Goal: Transaction & Acquisition: Book appointment/travel/reservation

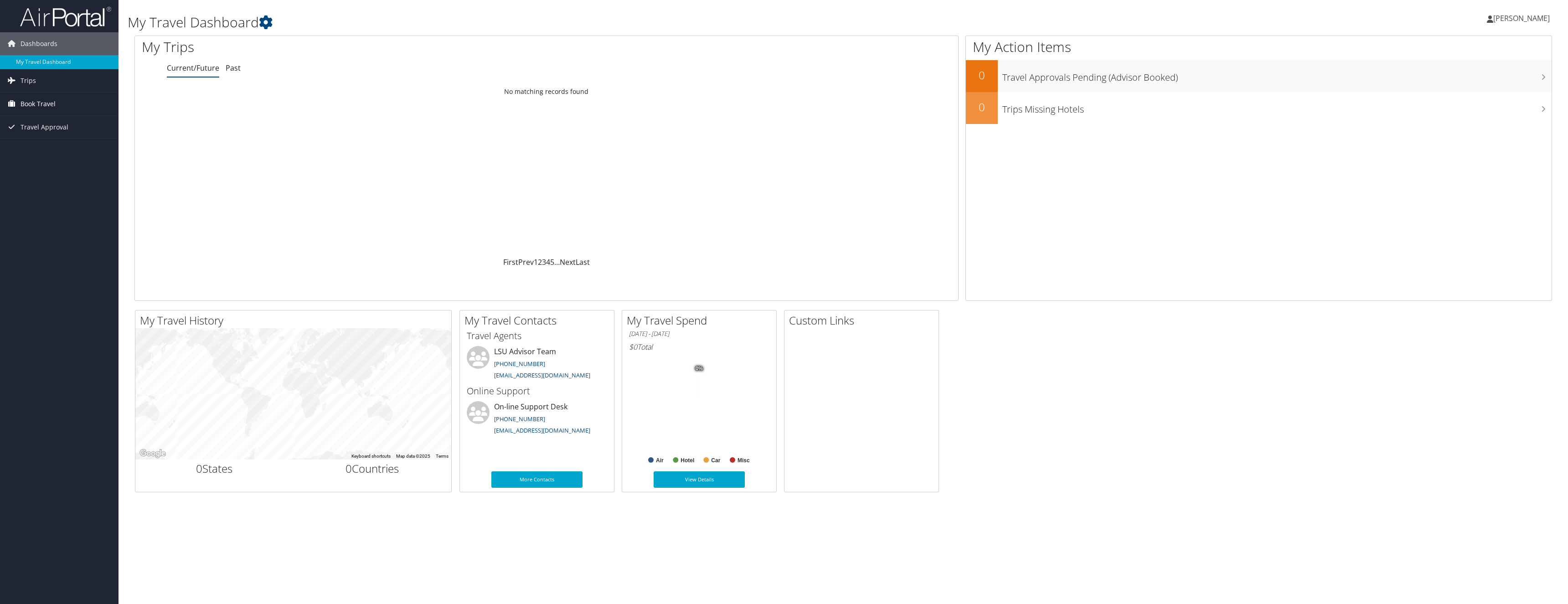
click at [41, 100] on span "Book Travel" at bounding box center [38, 104] width 35 height 23
click at [9, 80] on icon at bounding box center [11, 80] width 13 height 13
click at [56, 101] on link "Current/Future Trips" at bounding box center [59, 99] width 119 height 13
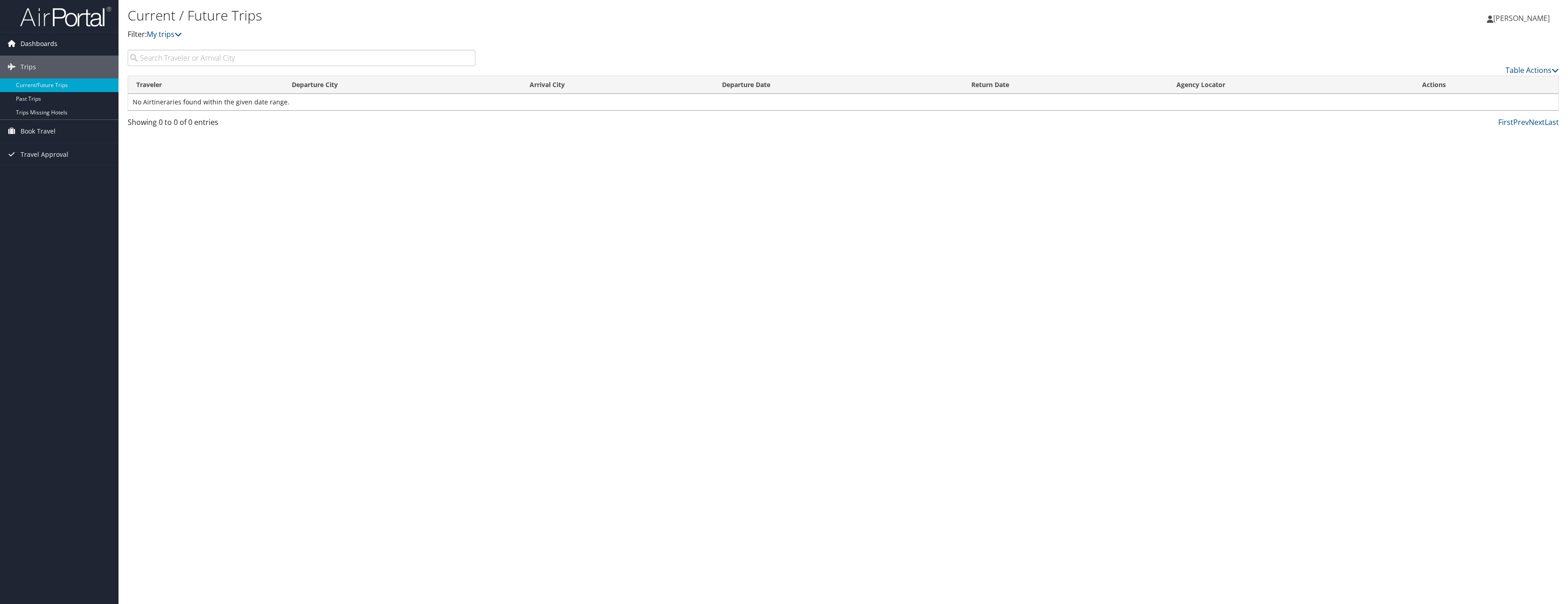
click at [53, 42] on span "Dashboards" at bounding box center [39, 43] width 37 height 23
click at [52, 64] on link "My Travel Dashboard" at bounding box center [59, 62] width 119 height 13
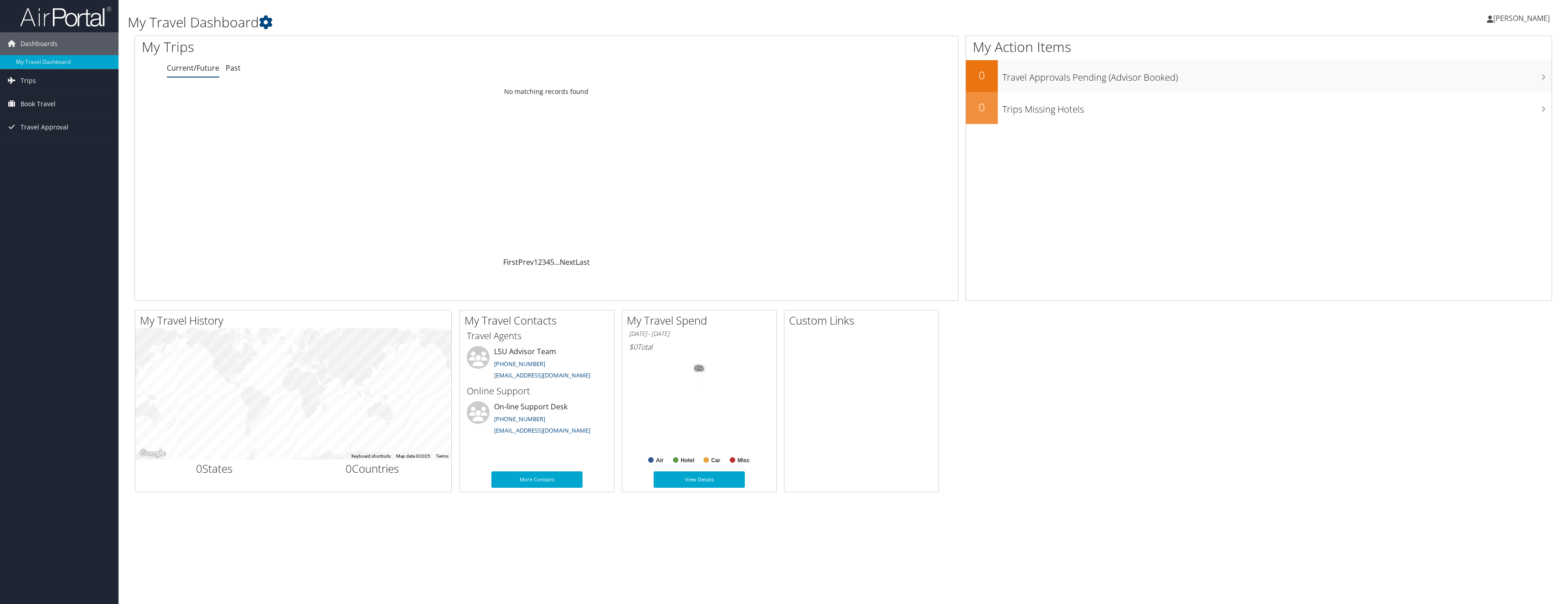
click at [1497, 21] on span "[PERSON_NAME]" at bounding box center [1521, 18] width 57 height 10
click at [1485, 51] on link "My Settings" at bounding box center [1498, 50] width 102 height 15
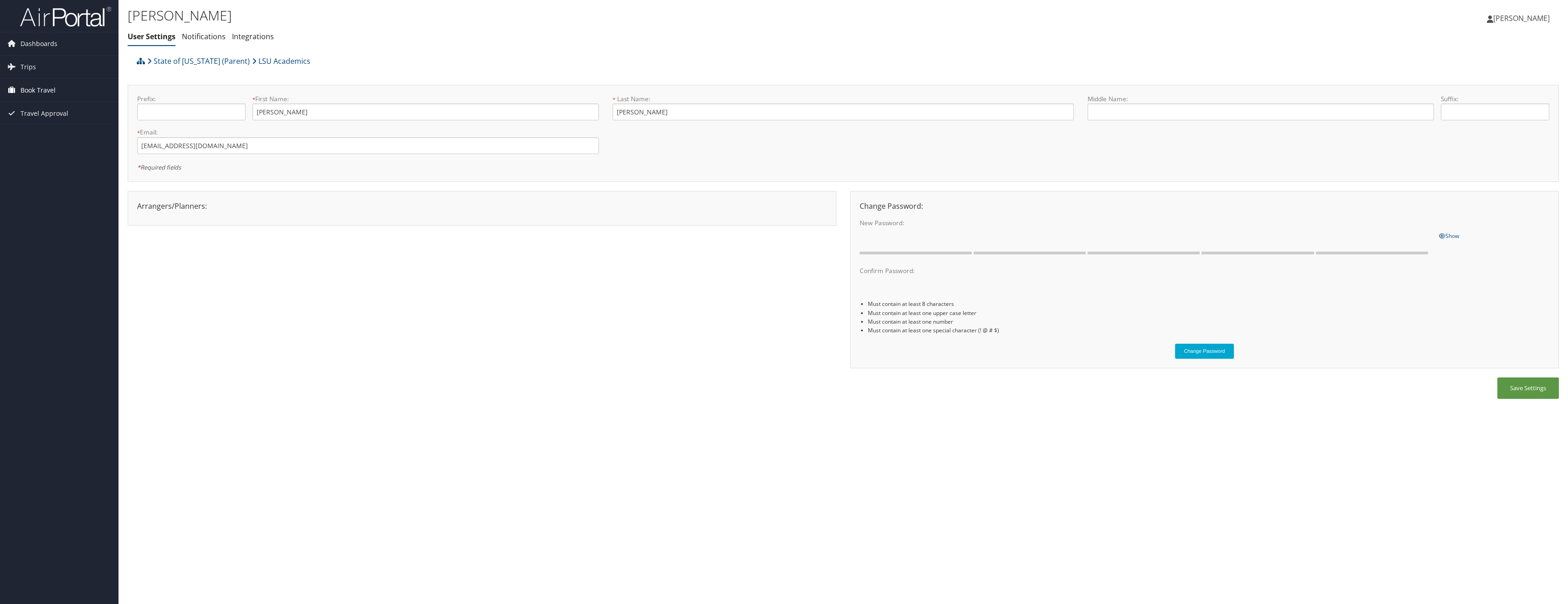
click at [46, 94] on span "Book Travel" at bounding box center [38, 90] width 35 height 23
click at [54, 113] on link "Approval Request (Beta)" at bounding box center [59, 108] width 119 height 13
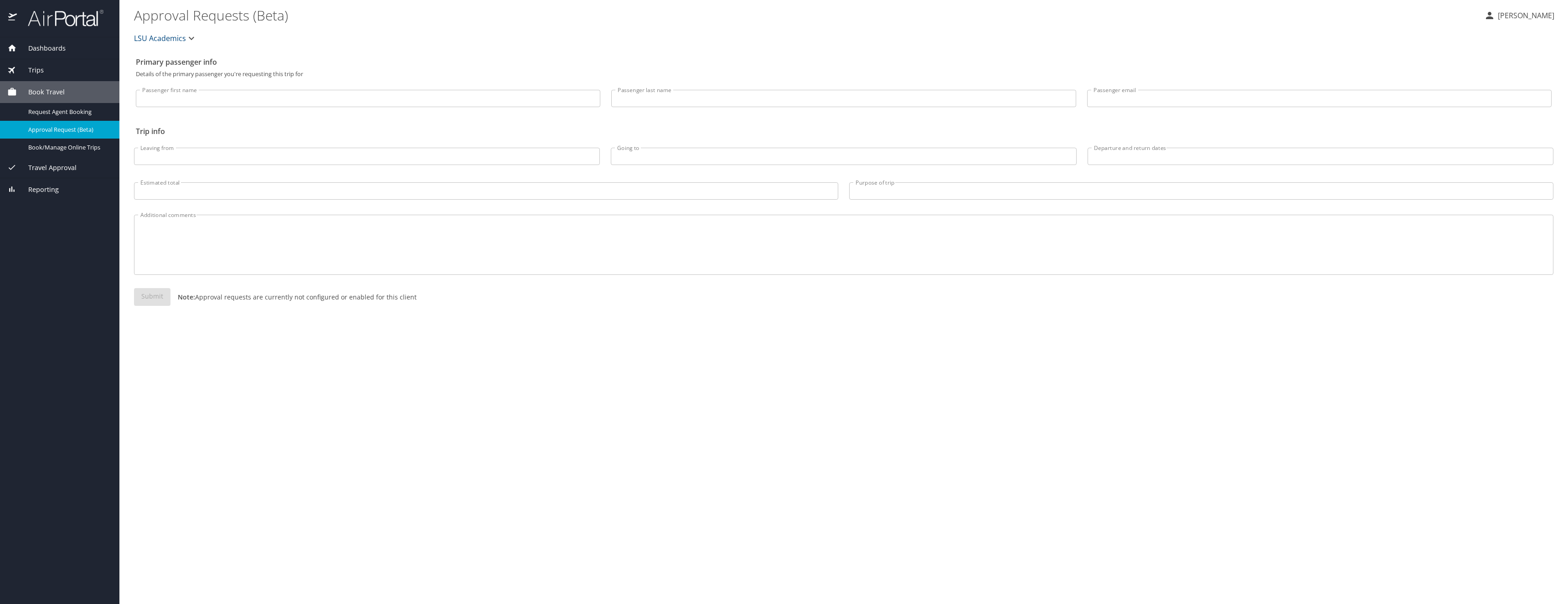
click at [59, 69] on div "Trips" at bounding box center [60, 70] width 105 height 10
click at [75, 139] on div "Book Travel" at bounding box center [60, 146] width 119 height 22
click at [73, 151] on span "Book/Manage Online Trips" at bounding box center [68, 147] width 80 height 9
click at [51, 72] on div "Trips" at bounding box center [60, 70] width 105 height 10
click at [58, 140] on div "Book Travel" at bounding box center [60, 146] width 119 height 22
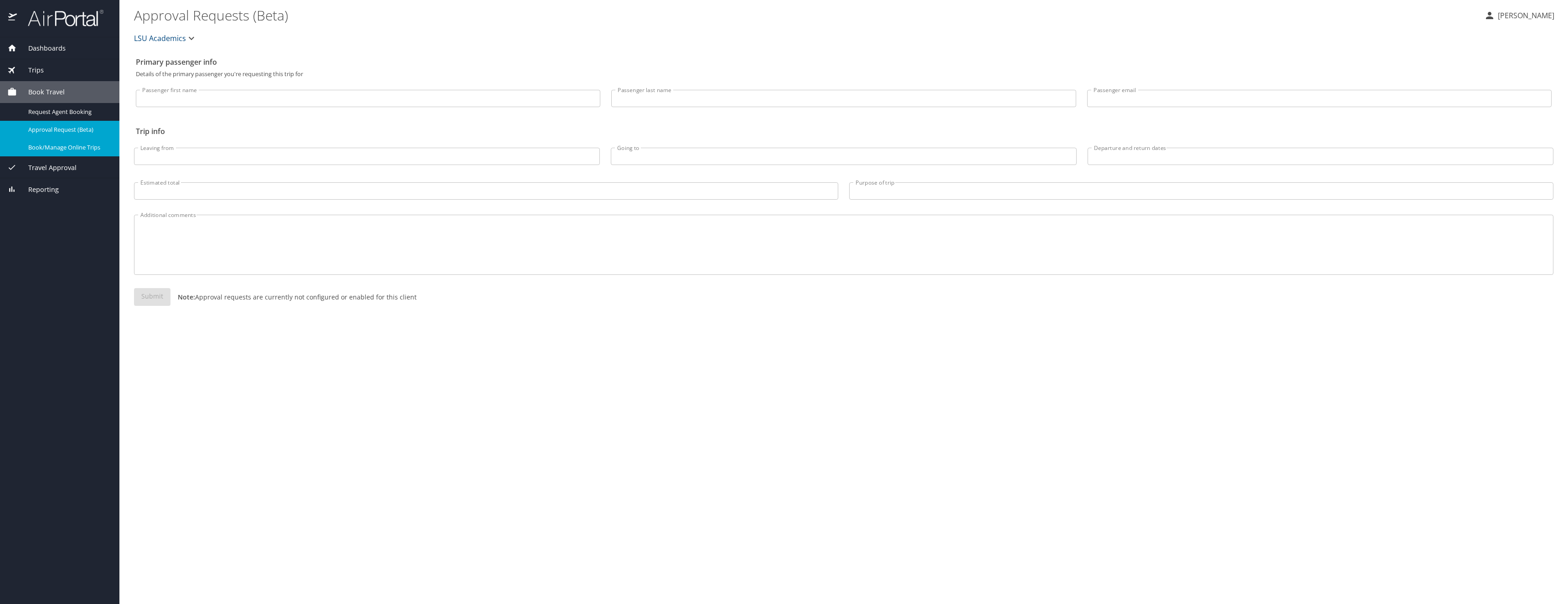
click at [59, 169] on span "Travel Approval" at bounding box center [47, 167] width 60 height 10
click at [37, 210] on span "Reporting" at bounding box center [38, 207] width 42 height 10
click at [54, 51] on span "Dashboards" at bounding box center [41, 48] width 49 height 10
